Goal: Information Seeking & Learning: Find specific page/section

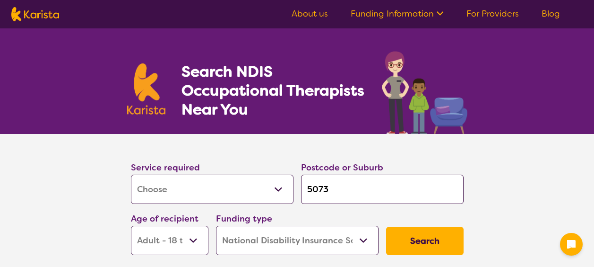
select select "[MEDICAL_DATA]"
select select "AD"
select select "NDIS"
select select "[MEDICAL_DATA]"
select select "AD"
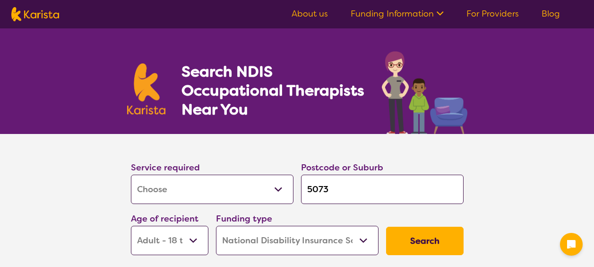
select select "NDIS"
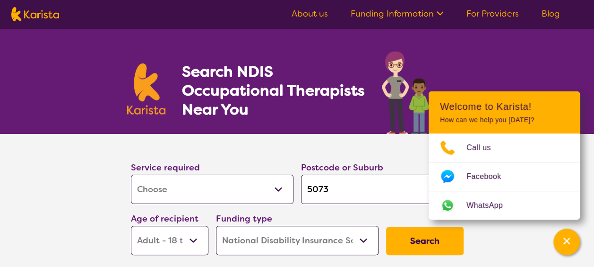
drag, startPoint x: 346, startPoint y: 188, endPoint x: 306, endPoint y: 186, distance: 39.8
click at [306, 186] on input "5073" at bounding box center [382, 188] width 163 height 29
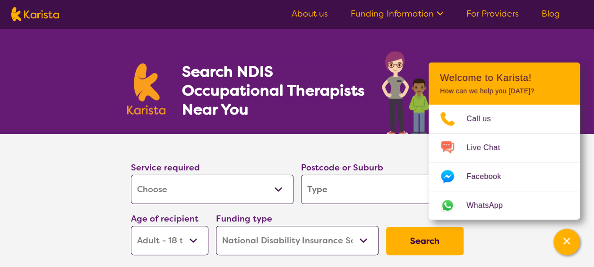
type input "k"
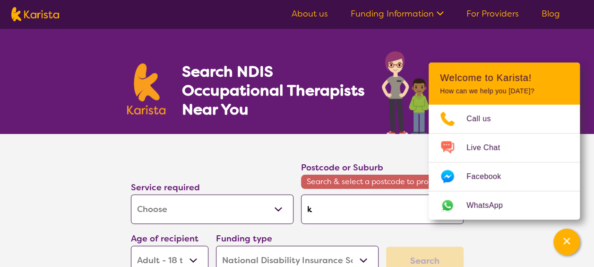
type input "ki"
type input "kil"
type input "[PERSON_NAME]"
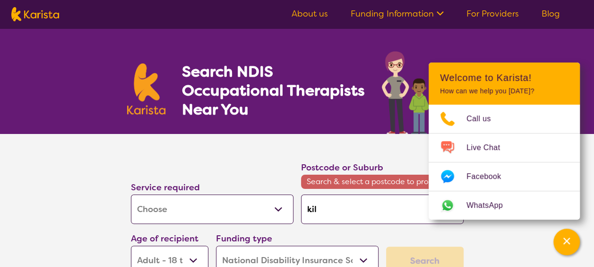
type input "[PERSON_NAME]"
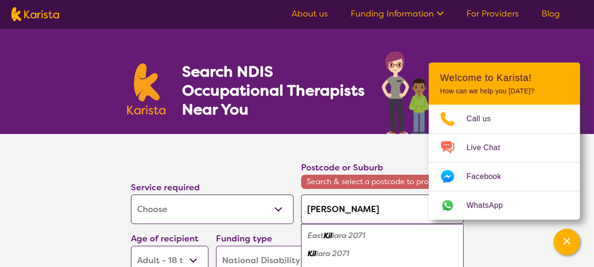
type input "kilbu"
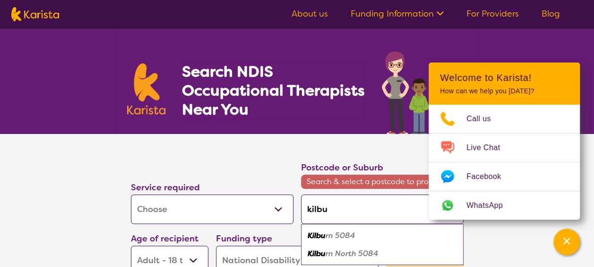
type input "kilbur"
click at [346, 234] on em "n 5084" at bounding box center [342, 235] width 27 height 10
type input "5084"
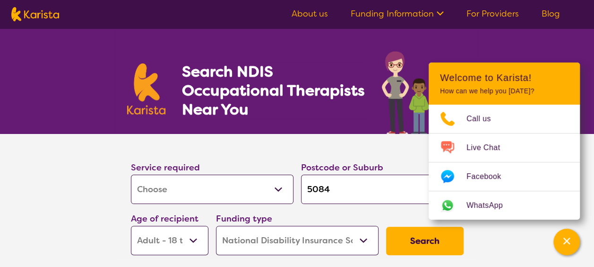
click at [403, 242] on button "Search" at bounding box center [425, 240] width 78 height 28
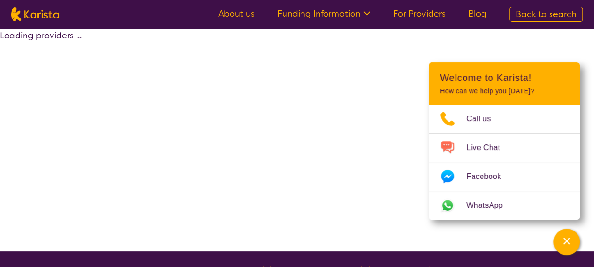
select select "by_score"
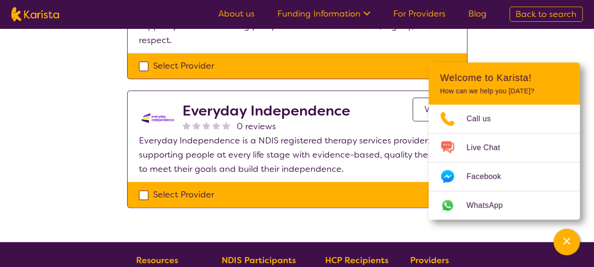
scroll to position [567, 0]
